Goal: Task Accomplishment & Management: Manage account settings

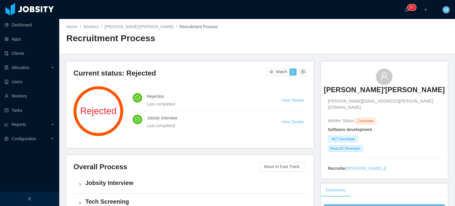
click at [368, 89] on h3 "Renato Sant'Anna" at bounding box center [384, 89] width 121 height 9
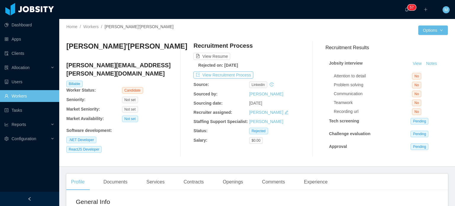
click at [250, 71] on div "Recruitment Process View Resume Rejected on: Aug 29th, 2025 View Recruitment Pr…" at bounding box center [248, 98] width 111 height 115
click at [247, 73] on button "View Recruitment Process" at bounding box center [223, 74] width 60 height 7
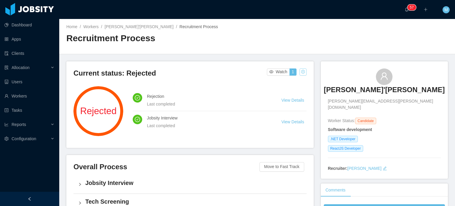
click at [299, 72] on button "button" at bounding box center [302, 71] width 7 height 7
click at [291, 89] on div "Change status" at bounding box center [287, 90] width 27 height 7
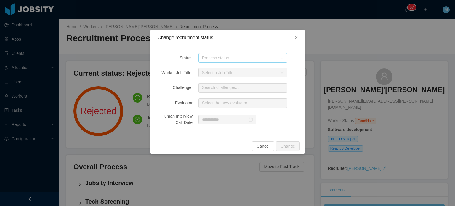
click at [245, 59] on div "Process status" at bounding box center [239, 58] width 75 height 6
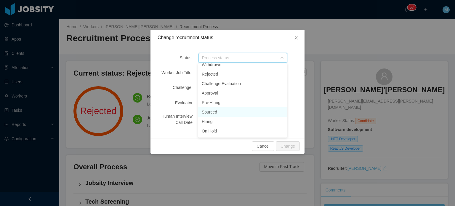
scroll to position [70, 0]
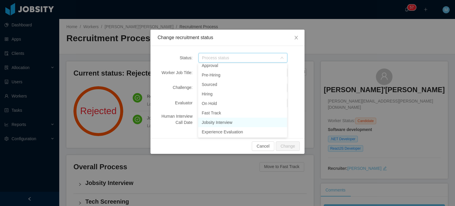
click at [242, 122] on li "Jobsity Interview" at bounding box center [242, 122] width 89 height 9
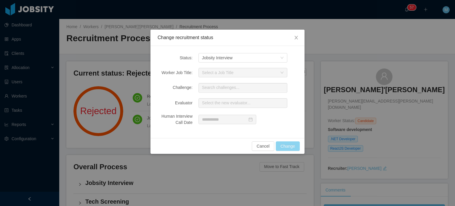
click at [297, 141] on button "Change" at bounding box center [288, 145] width 24 height 9
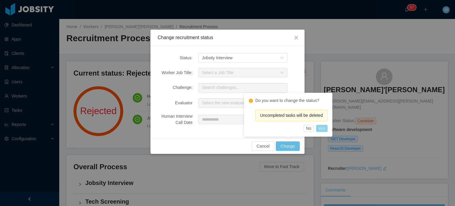
click at [320, 130] on button "Yes" at bounding box center [322, 128] width 12 height 7
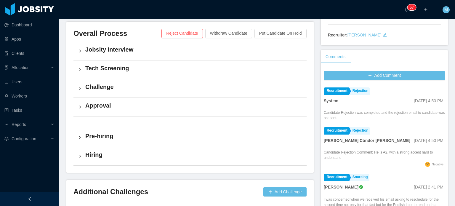
scroll to position [0, 0]
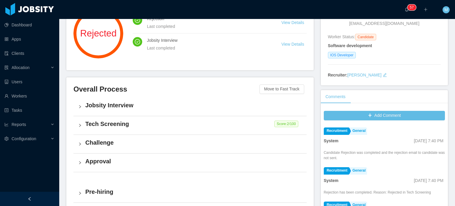
drag, startPoint x: 411, startPoint y: 107, endPoint x: 430, endPoint y: 220, distance: 113.8
click at [430, 205] on html "Dashboard Apps Clients Allocation Users Workers Tasks Reports Configuration ···…" at bounding box center [227, 103] width 455 height 206
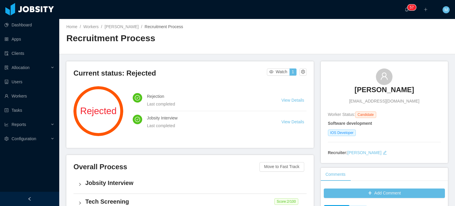
click at [400, 90] on h3 "[PERSON_NAME]" at bounding box center [383, 89] width 59 height 9
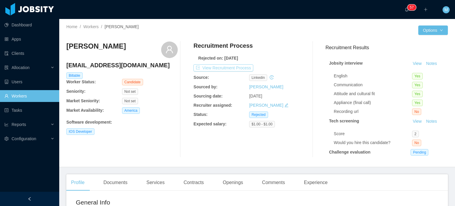
click at [244, 69] on button "View Recruitment Process" at bounding box center [223, 67] width 60 height 7
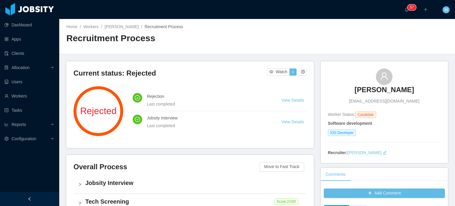
drag, startPoint x: 336, startPoint y: 89, endPoint x: 421, endPoint y: 99, distance: 85.6
click at [421, 99] on div "[PERSON_NAME] [EMAIL_ADDRESS][DOMAIN_NAME]" at bounding box center [384, 86] width 113 height 36
copy h3 "[PERSON_NAME]"
click at [330, 42] on div "Home / Workers / [PERSON_NAME] / Recruitment Process / Recruitment Process" at bounding box center [256, 36] width 395 height 35
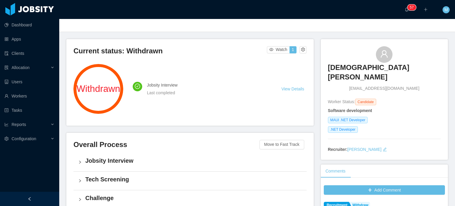
scroll to position [20, 0]
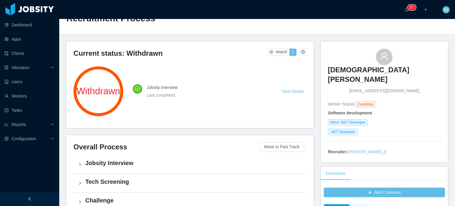
click at [378, 71] on h3 "Cristian Lopes" at bounding box center [384, 74] width 113 height 19
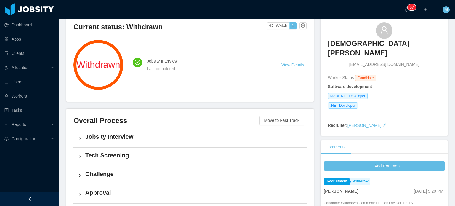
scroll to position [45, 0]
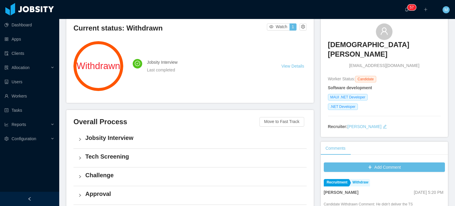
click at [382, 48] on h3 "Cristian Lopes" at bounding box center [384, 49] width 113 height 19
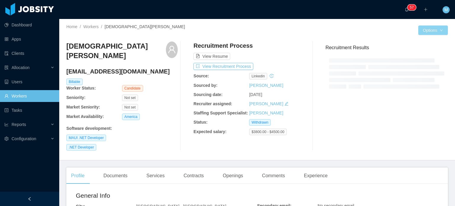
click at [418, 32] on button "Options" at bounding box center [433, 29] width 30 height 9
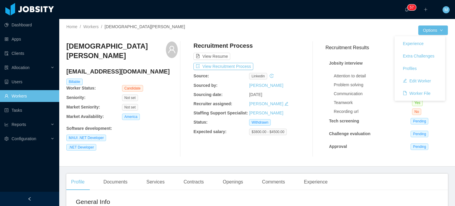
click at [302, 40] on div "Cristian Lopes cristianqibins@hotmail.com Billable Worker Status: Candidate Sen…" at bounding box center [256, 99] width 381 height 125
click at [247, 65] on button "View Recruitment Process" at bounding box center [223, 66] width 60 height 7
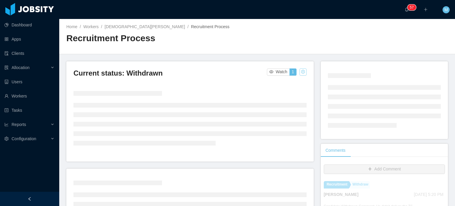
click at [299, 71] on button "button" at bounding box center [302, 71] width 7 height 7
click at [294, 91] on div "Change status" at bounding box center [287, 90] width 27 height 7
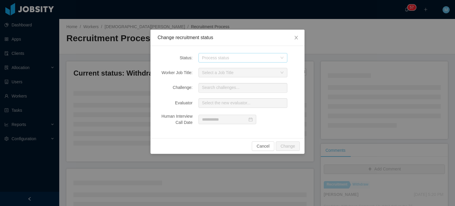
click at [255, 59] on div "Process status" at bounding box center [239, 58] width 75 height 6
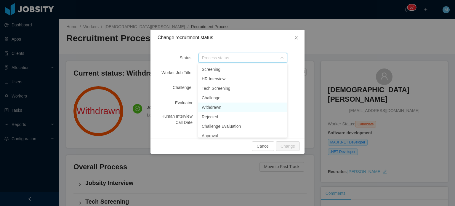
scroll to position [70, 0]
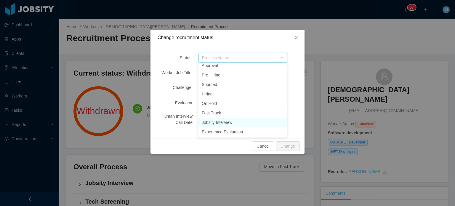
click at [247, 118] on li "Jobsity Interview" at bounding box center [242, 122] width 89 height 9
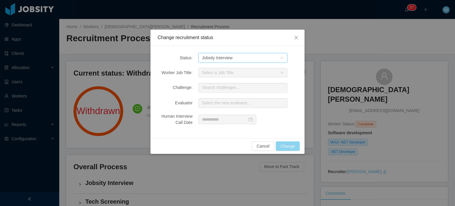
click at [296, 144] on button "Change" at bounding box center [288, 145] width 24 height 9
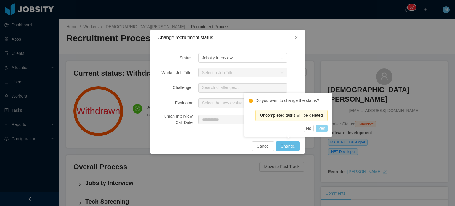
click at [317, 130] on button "Yes" at bounding box center [322, 128] width 12 height 7
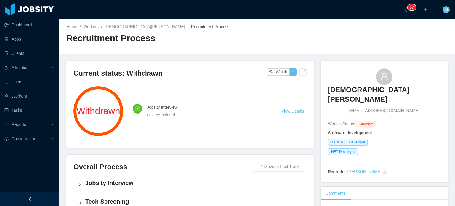
click at [317, 130] on div "Current status: Withdrawn Watch 1 Withdrawn Jobsity Interview Last completed Vi…" at bounding box center [193, 200] width 254 height 279
